Goal: Information Seeking & Learning: Learn about a topic

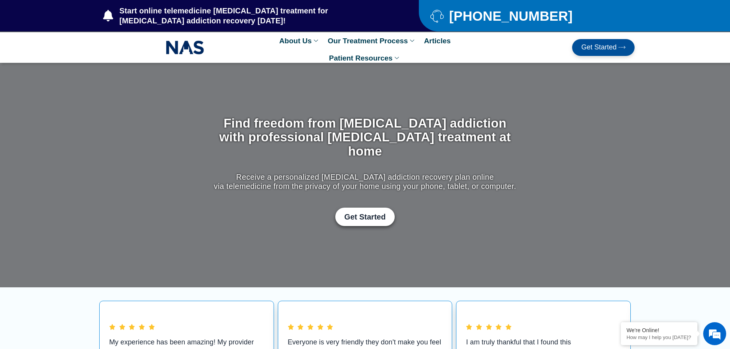
click at [445, 40] on link "Articles" at bounding box center [437, 40] width 34 height 17
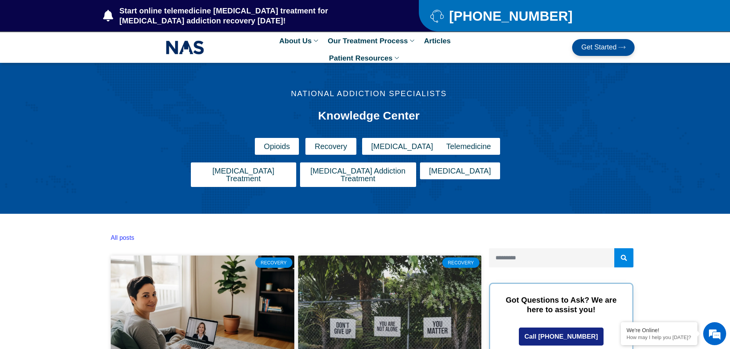
click at [190, 45] on img at bounding box center [185, 48] width 38 height 18
